Goal: Information Seeking & Learning: Find specific fact

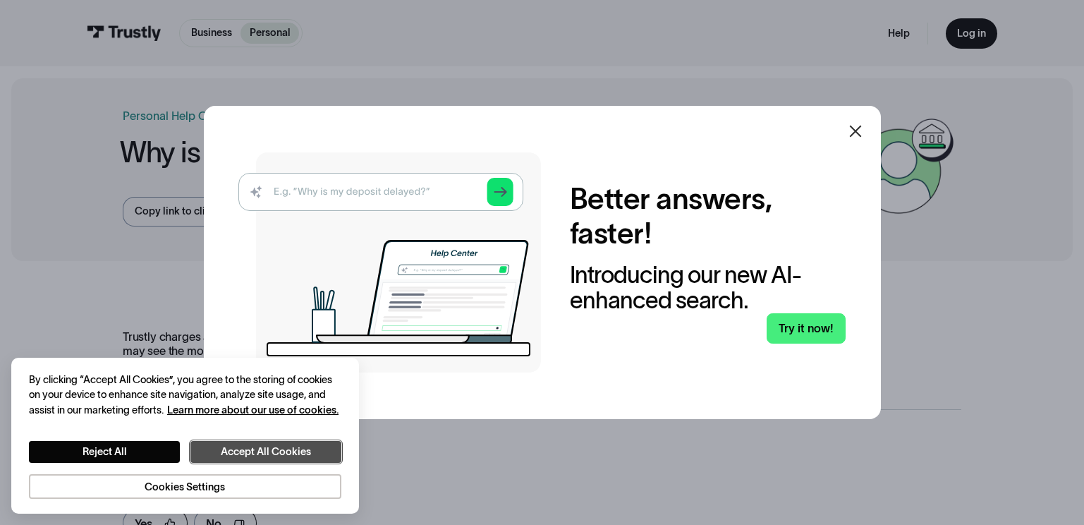
click at [284, 448] on button "Accept All Cookies" at bounding box center [265, 452] width 151 height 22
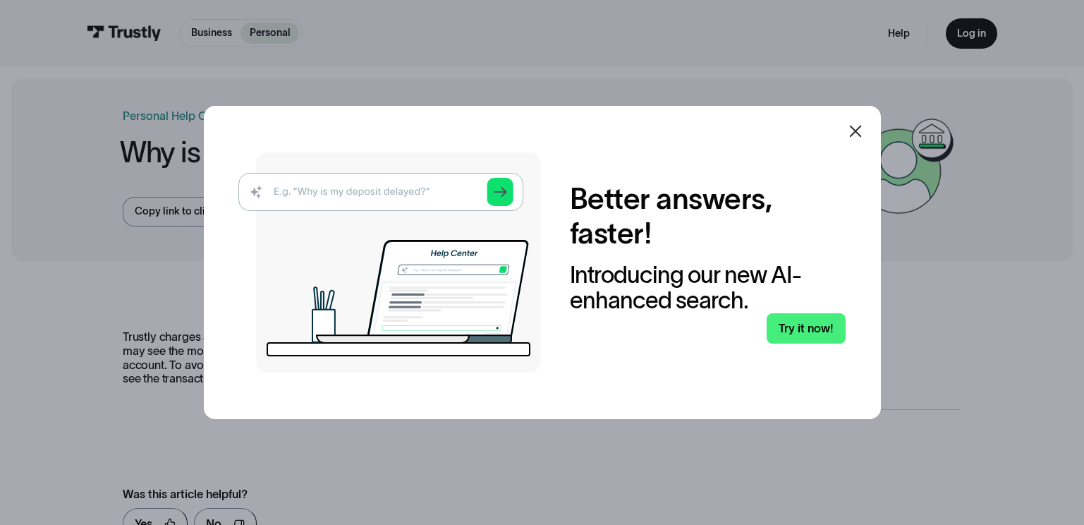
click at [858, 126] on icon at bounding box center [855, 131] width 17 height 17
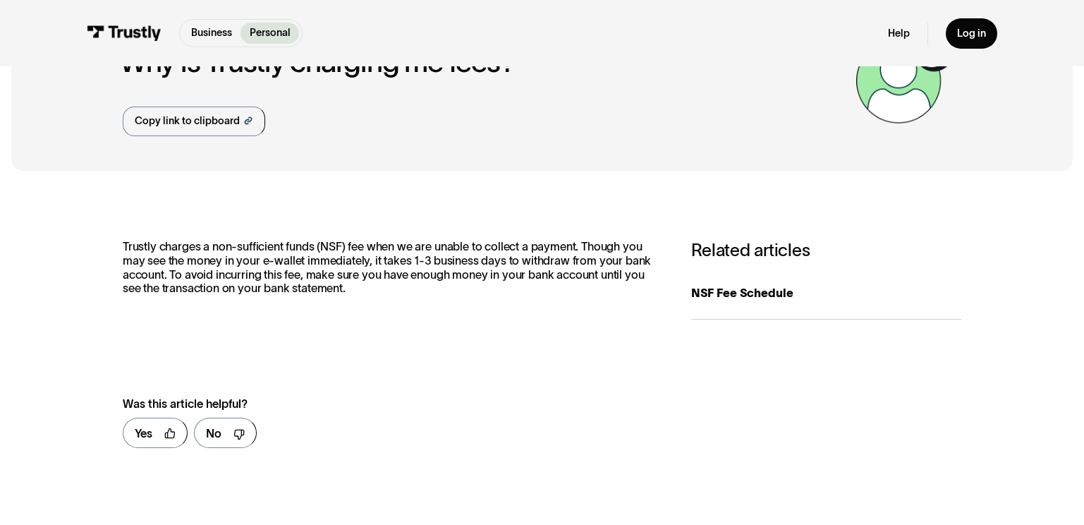
scroll to position [118, 0]
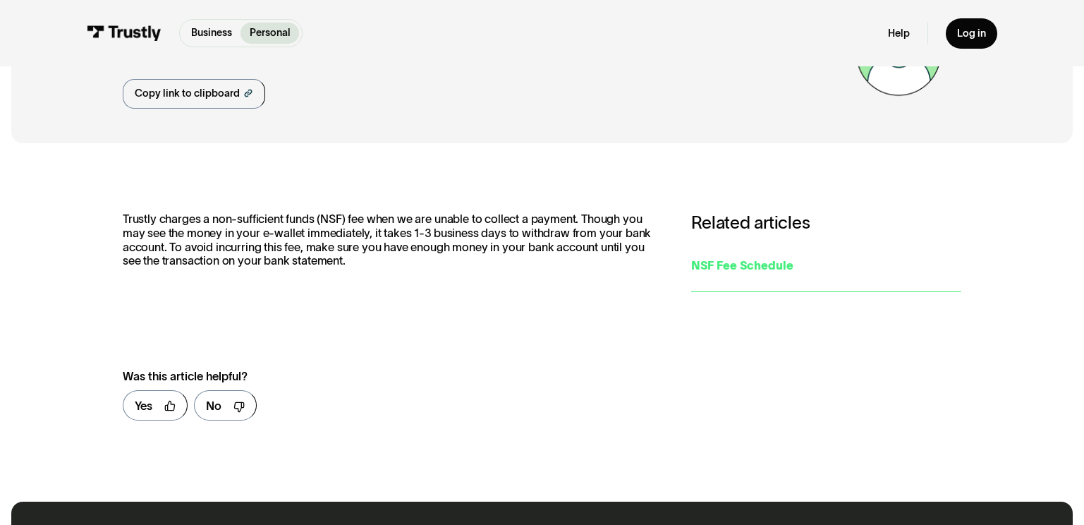
click at [749, 264] on div "NSF Fee Schedule" at bounding box center [826, 266] width 270 height 18
